Goal: Transaction & Acquisition: Subscribe to service/newsletter

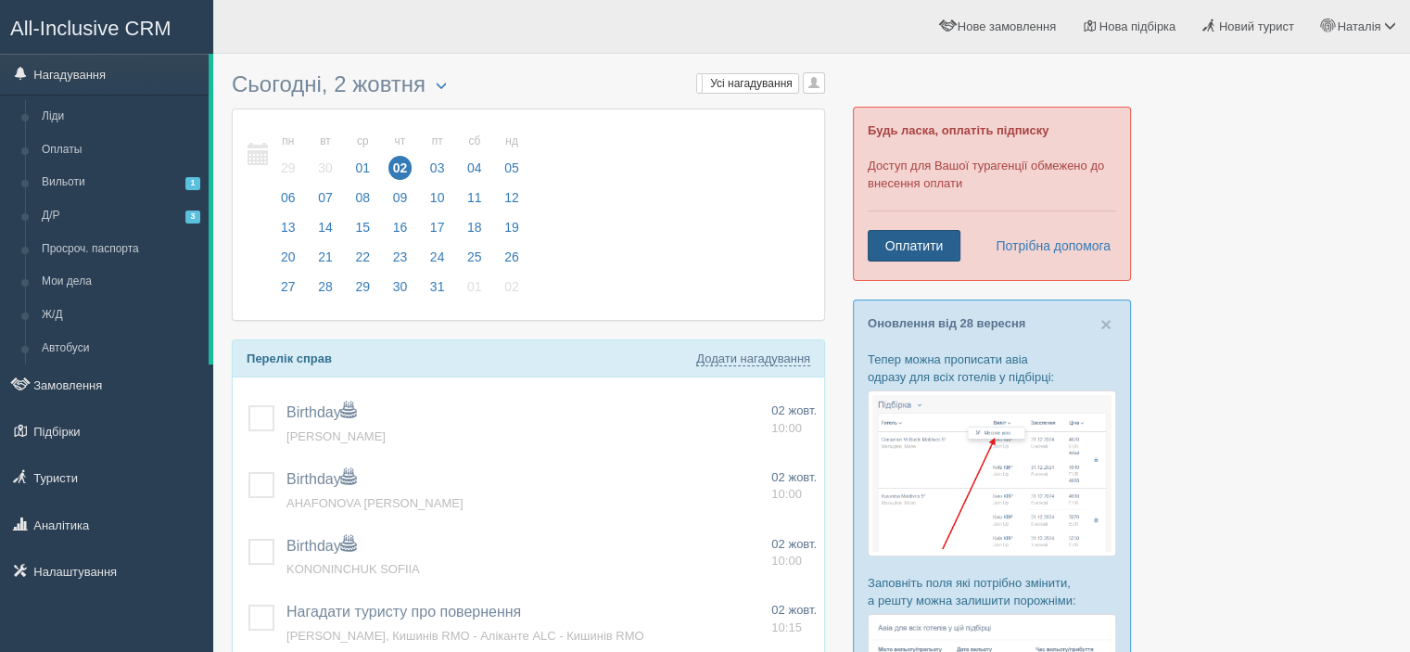
click at [931, 240] on link "Оплатити" at bounding box center [914, 246] width 93 height 32
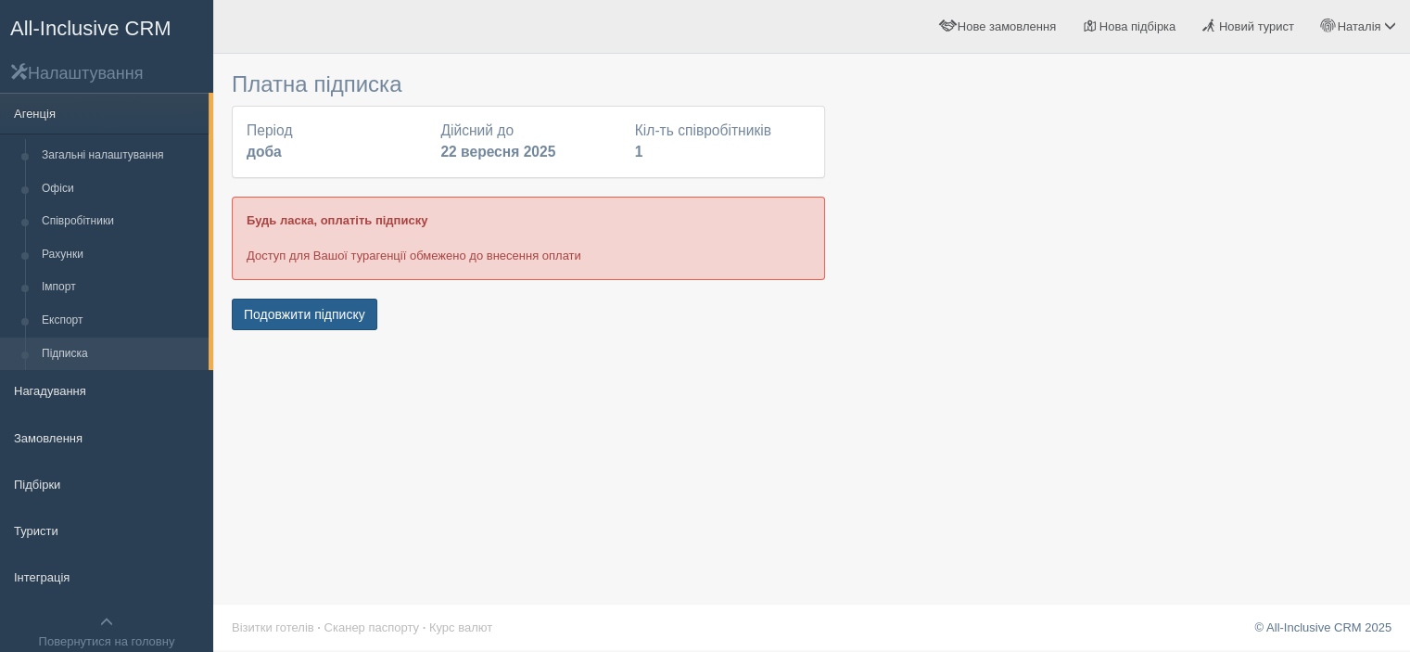
click at [271, 307] on button "Подовжити підписку" at bounding box center [305, 314] width 146 height 32
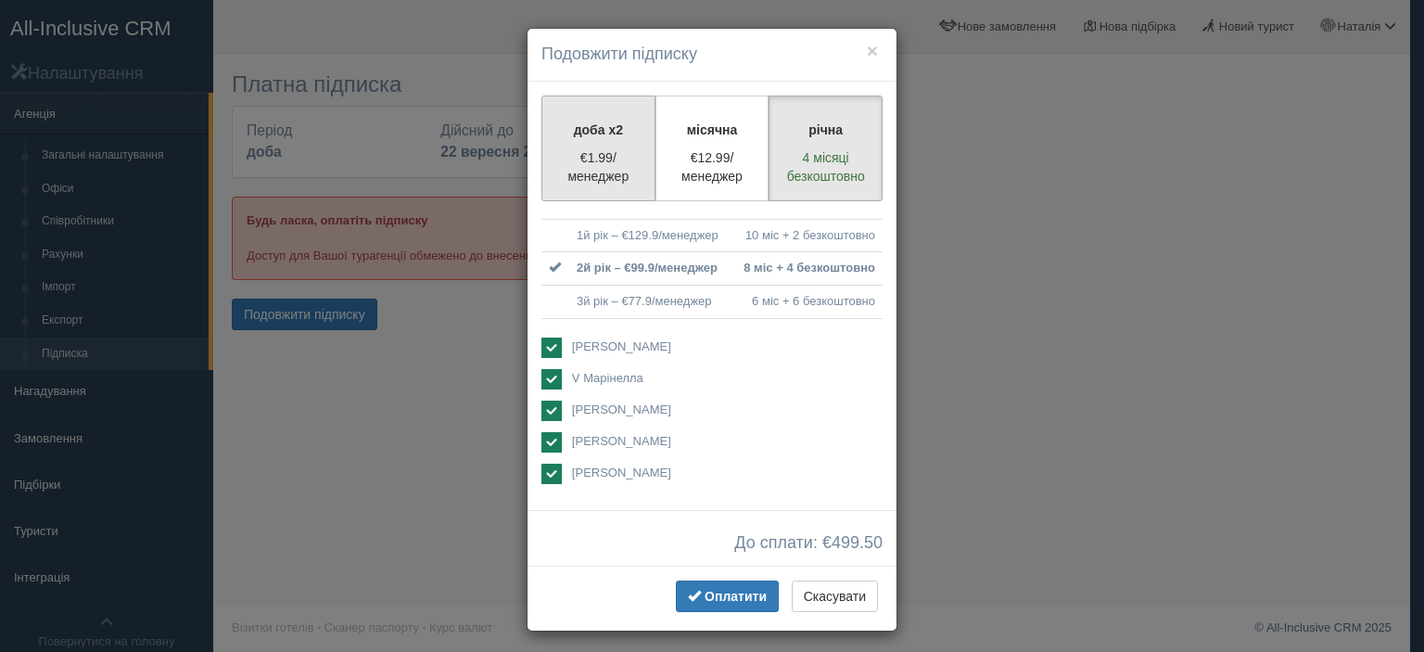
click at [569, 143] on label "доба x2 €1.99/менеджер" at bounding box center [598, 148] width 114 height 106
radio input "true"
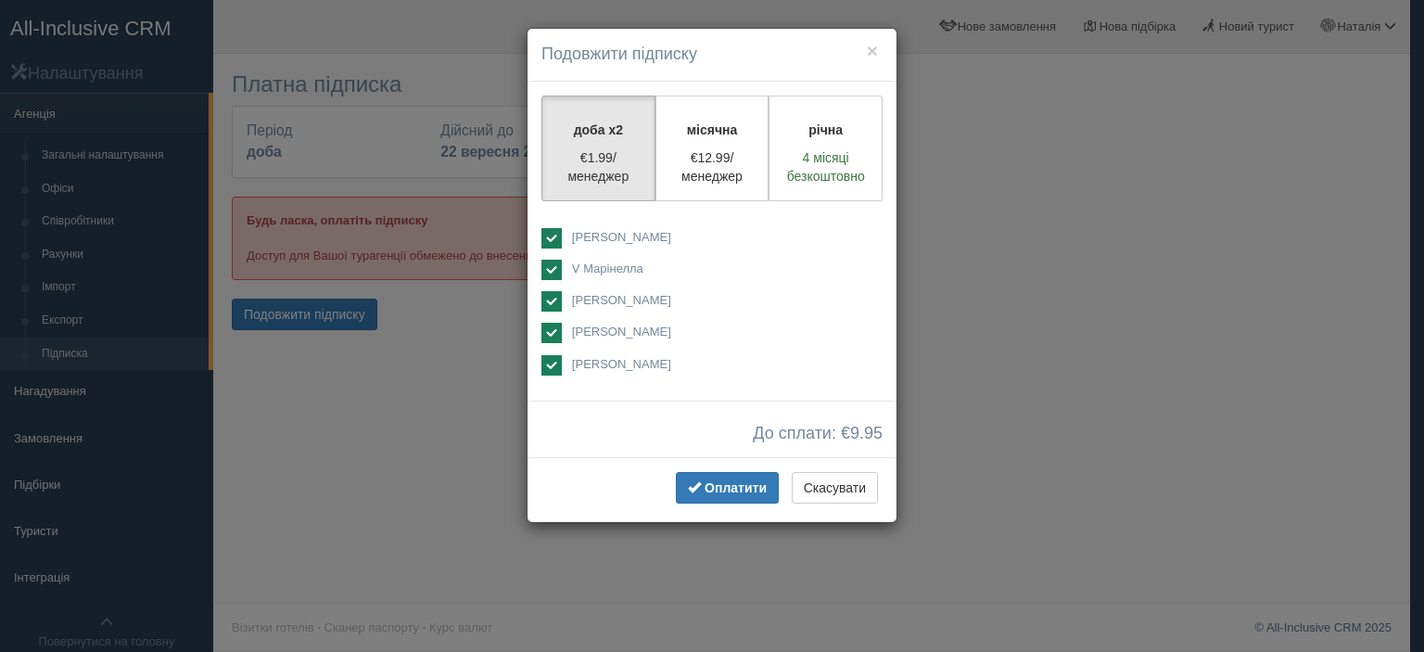
click at [549, 240] on ins at bounding box center [551, 238] width 20 height 20
checkbox input "false"
click at [539, 270] on div "доба x2 €1.99/менеджер місячна €12.99/менеджер річна 4 місяці безкоштовно" at bounding box center [711, 241] width 369 height 319
click at [549, 272] on ins at bounding box center [551, 270] width 20 height 20
checkbox input "false"
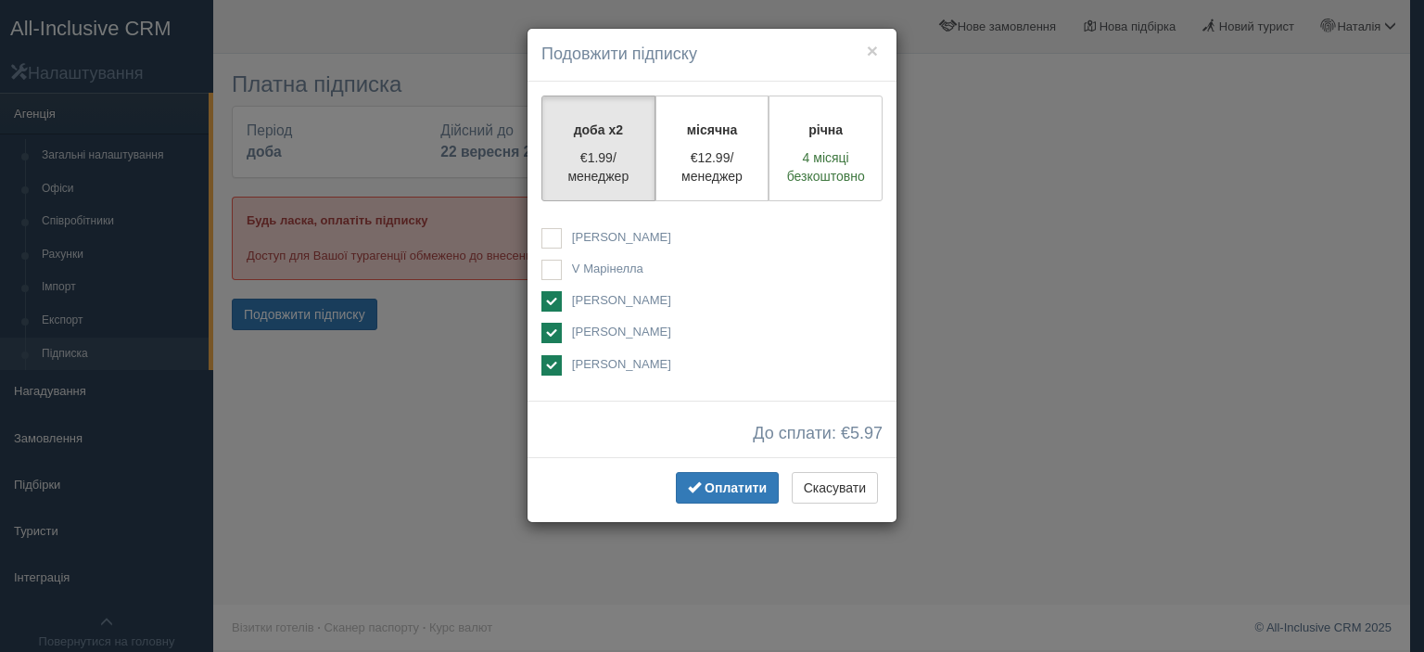
click at [542, 300] on ins at bounding box center [551, 301] width 20 height 20
checkbox input "false"
click at [549, 332] on ins at bounding box center [551, 333] width 20 height 20
checkbox input "false"
click at [546, 361] on ins at bounding box center [551, 365] width 20 height 20
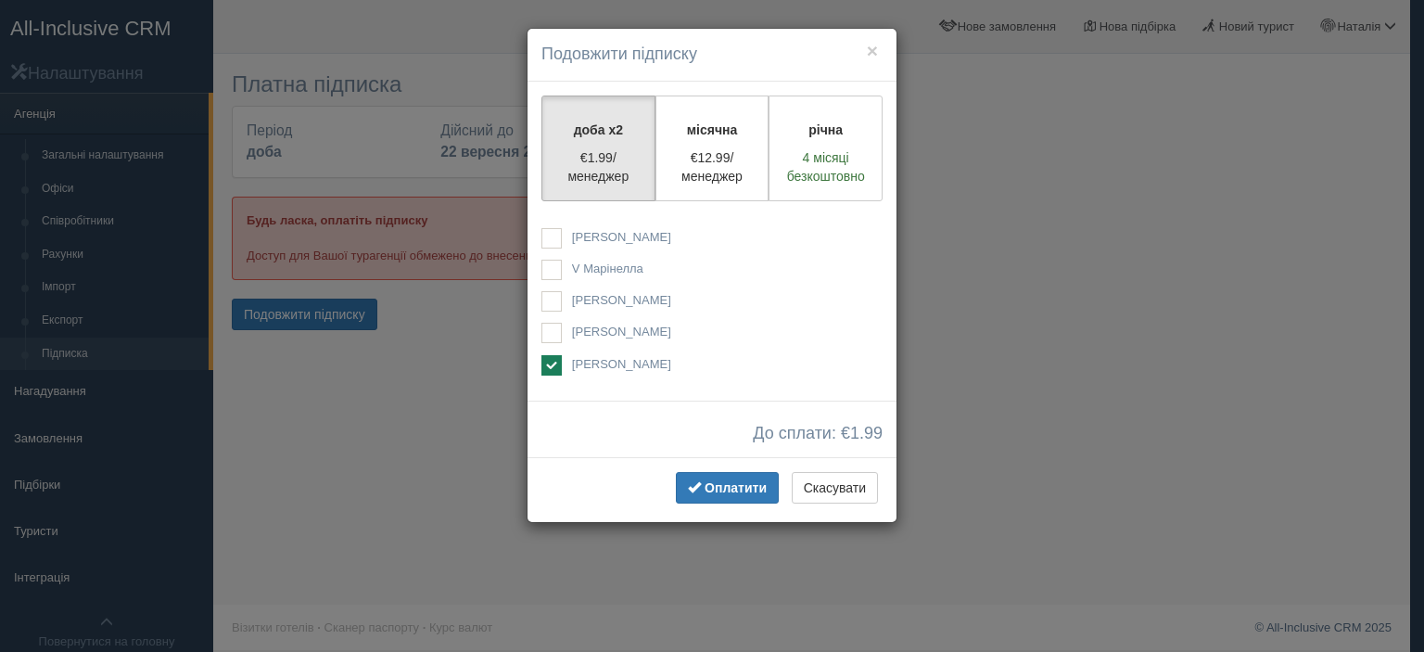
checkbox input "false"
click at [552, 334] on ins at bounding box center [551, 333] width 20 height 20
checkbox input "true"
click at [750, 496] on button "Оплатити" at bounding box center [727, 488] width 103 height 32
